Goal: Task Accomplishment & Management: Manage account settings

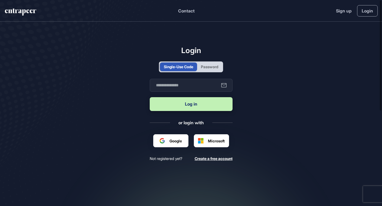
click at [176, 143] on div "Google ile oturum açın. Yeni sekmede açılır" at bounding box center [181, 144] width 42 height 6
click at [213, 103] on button "Log in" at bounding box center [191, 104] width 83 height 14
click at [281, 86] on main "Login Single-Use Code Password Business email Log in or login with Google Micro…" at bounding box center [191, 115] width 382 height 187
click at [165, 145] on div "Google ile oturum açın. Yeni sekmede açılır" at bounding box center [178, 144] width 37 height 6
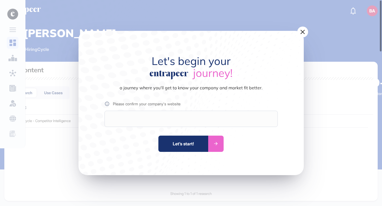
click at [187, 122] on div at bounding box center [191, 119] width 173 height 16
click at [160, 129] on div "Let's begin your journey! a journey where you'll get to know your company and m…" at bounding box center [191, 103] width 225 height 144
click at [181, 144] on div "Let’s start!" at bounding box center [183, 144] width 50 height 16
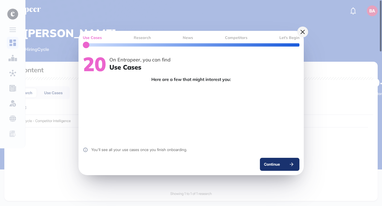
click at [301, 33] on icon at bounding box center [303, 31] width 8 height 9
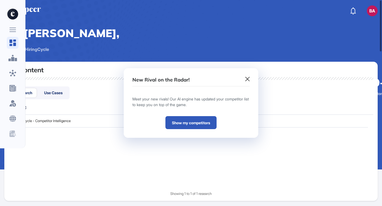
click at [248, 77] on div "New Rival on the Radar! Meet your new rivals! Our AI engine has updated your co…" at bounding box center [191, 103] width 135 height 70
click at [247, 79] on icon at bounding box center [247, 79] width 4 height 4
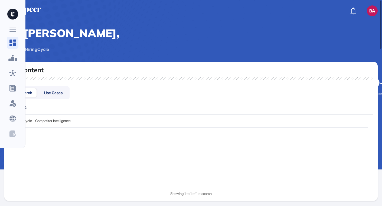
click at [60, 97] on div "Use Cases" at bounding box center [53, 92] width 27 height 9
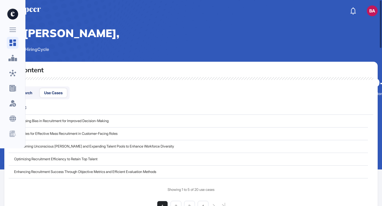
click at [40, 98] on div "Research" at bounding box center [53, 92] width 27 height 9
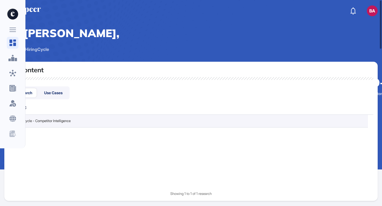
click at [45, 124] on link "HiringCycle - Competitor Intelligence" at bounding box center [42, 120] width 57 height 5
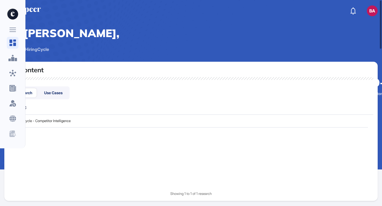
click at [12, 15] on icon at bounding box center [13, 14] width 4 height 5
click at [14, 30] on rect at bounding box center [12, 30] width 7 height 1
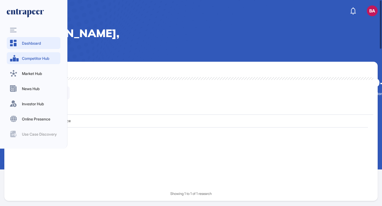
click at [28, 57] on span "Competitor Hub" at bounding box center [39, 59] width 35 height 6
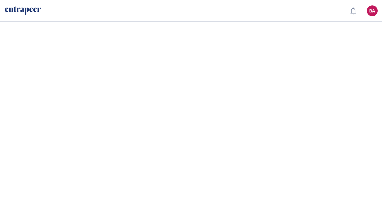
scroll to position [0, 0]
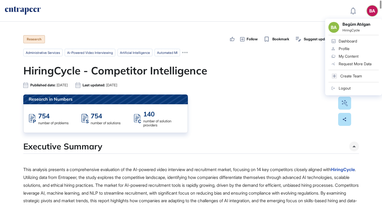
click at [373, 8] on div "BA" at bounding box center [372, 10] width 11 height 11
click at [337, 76] on link "Create Team" at bounding box center [354, 76] width 50 height 8
